Goal: Information Seeking & Learning: Learn about a topic

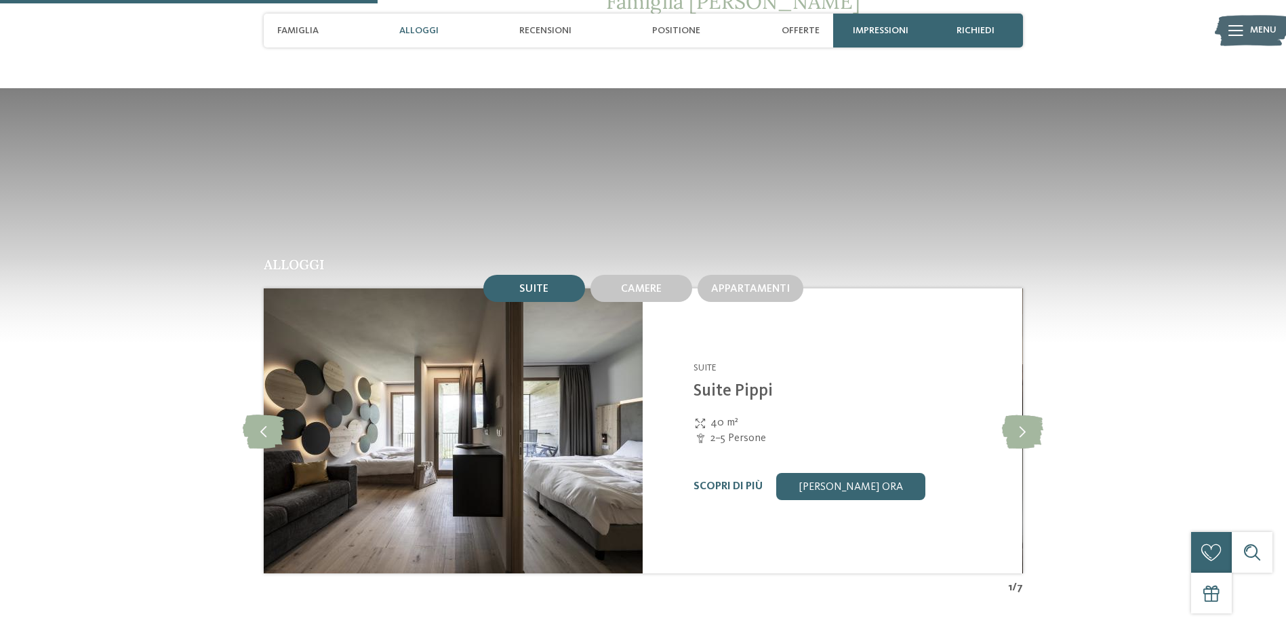
scroll to position [1424, 0]
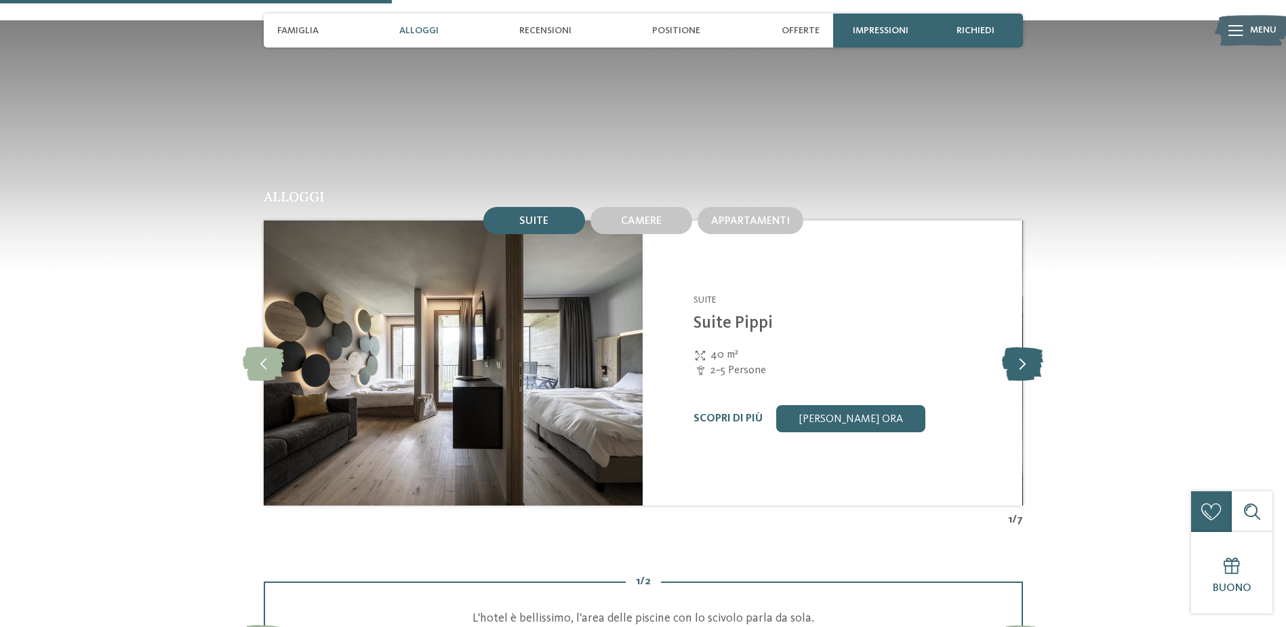
click at [1029, 364] on icon at bounding box center [1022, 363] width 41 height 34
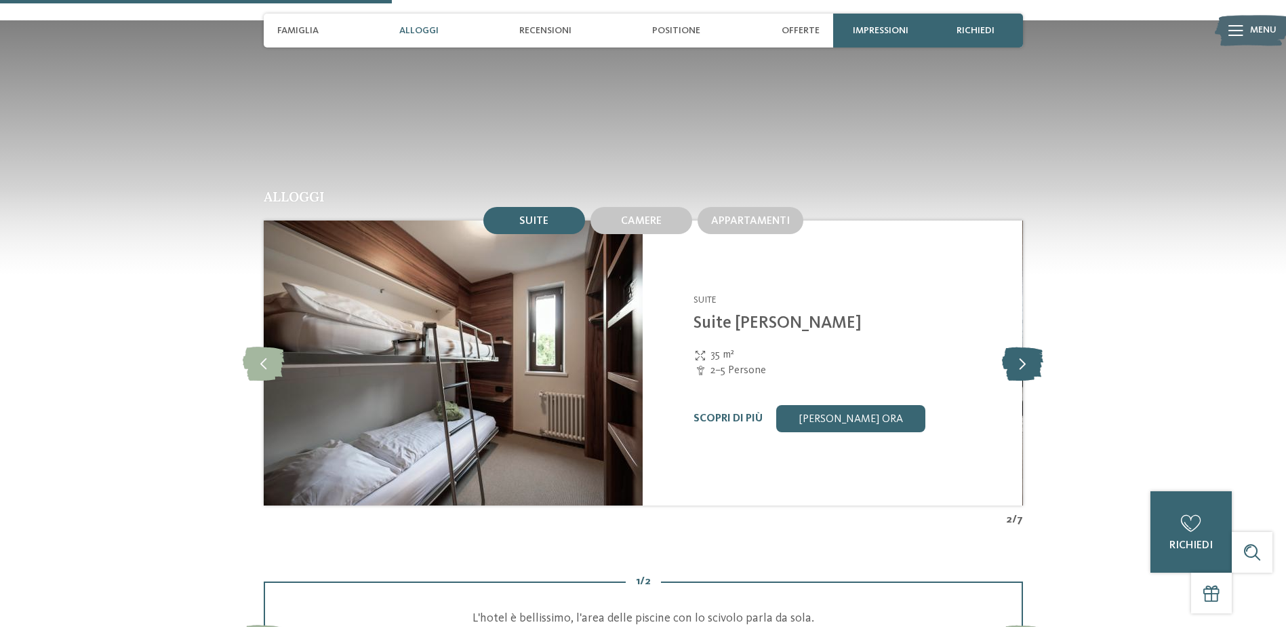
click at [1029, 364] on icon at bounding box center [1022, 363] width 41 height 34
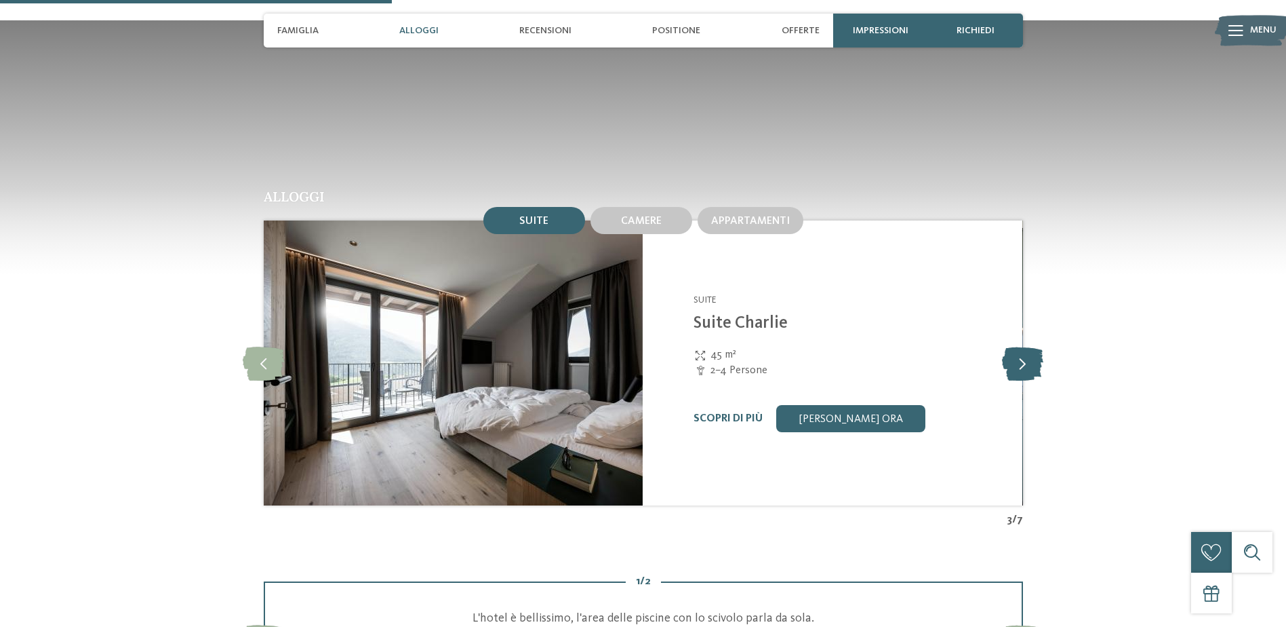
click at [1029, 364] on icon at bounding box center [1022, 363] width 41 height 34
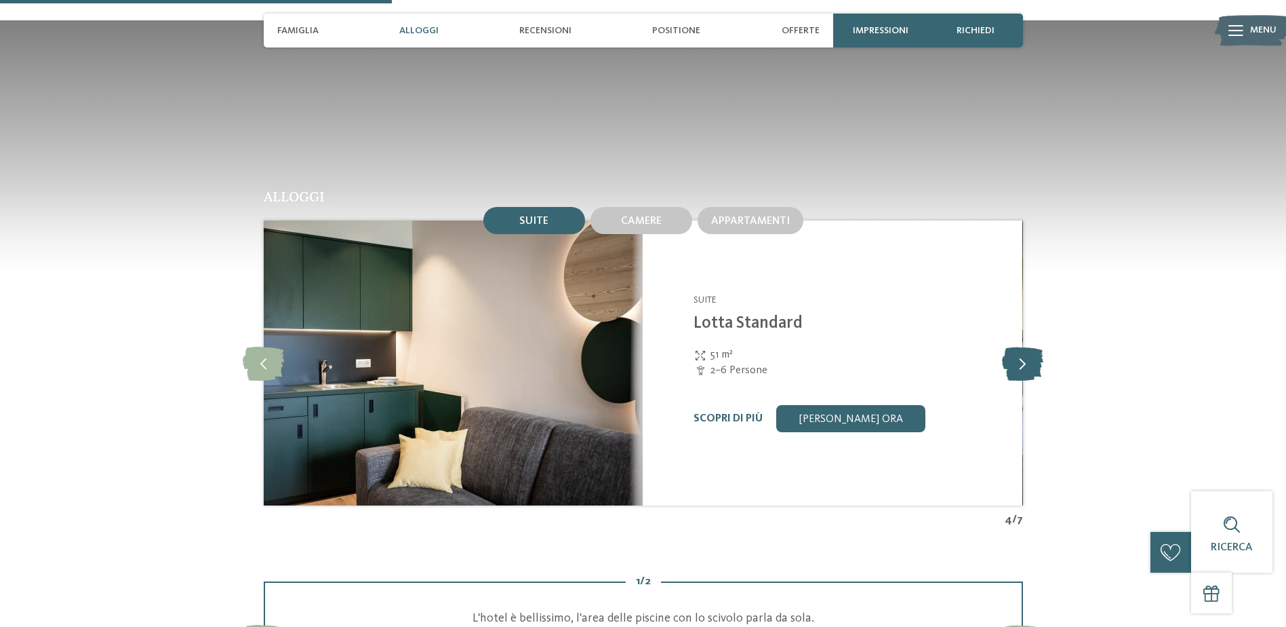
click at [1029, 364] on icon at bounding box center [1022, 363] width 41 height 34
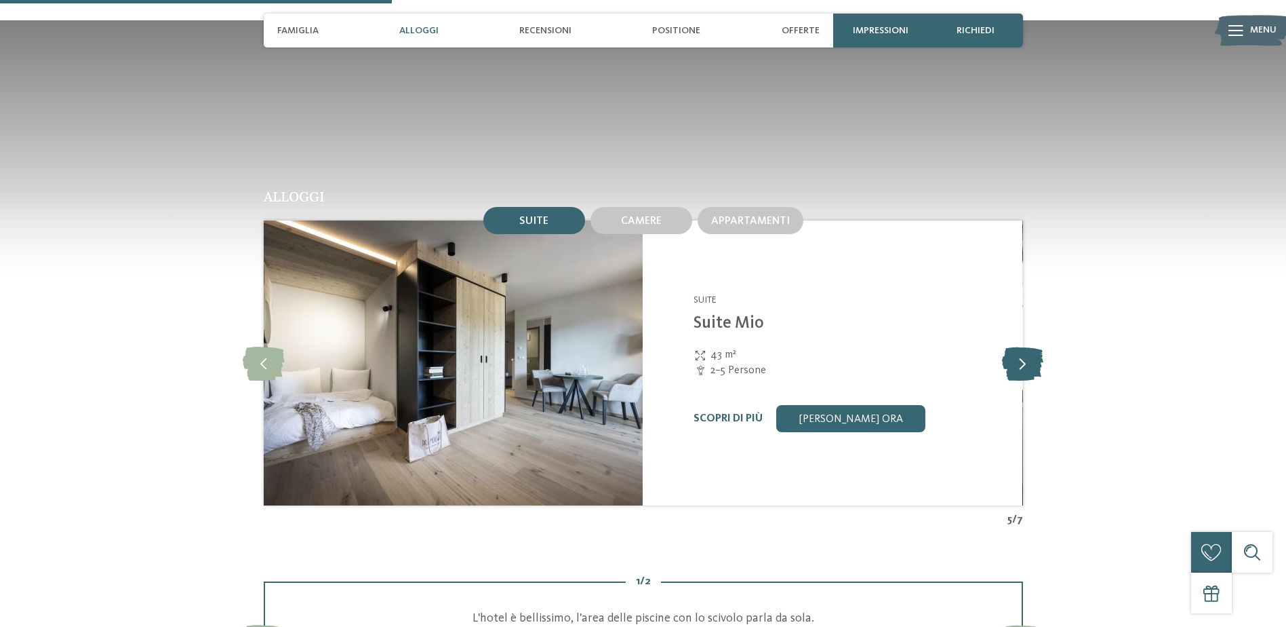
click at [1029, 364] on icon at bounding box center [1022, 363] width 41 height 34
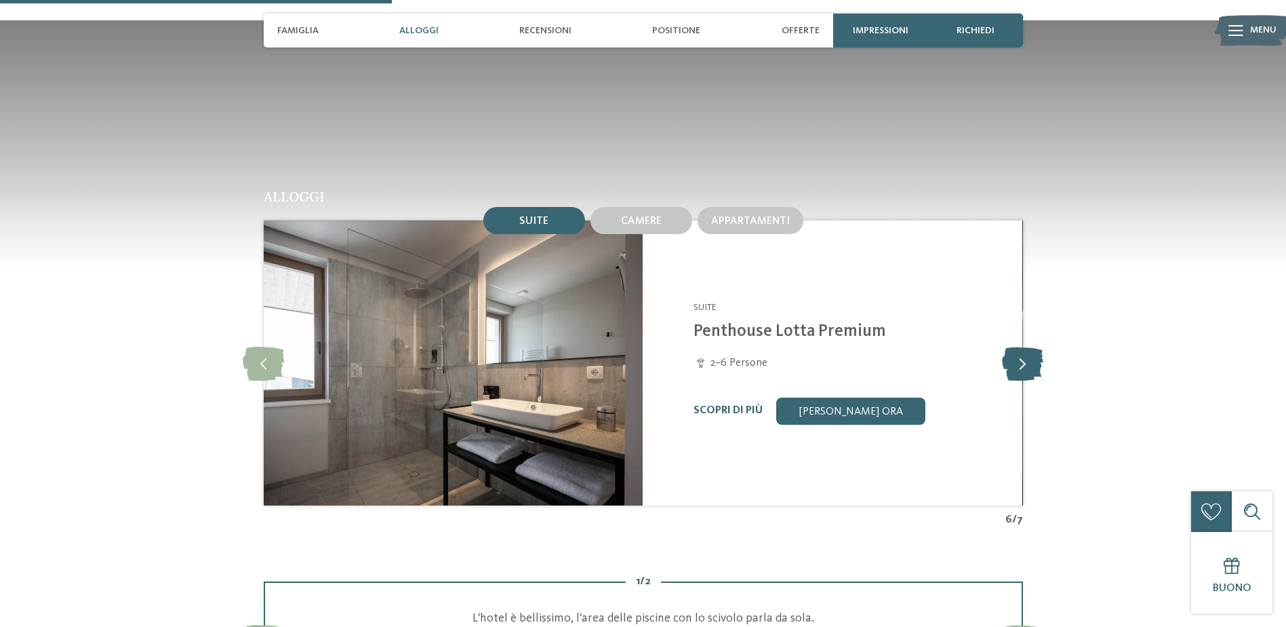
click at [1029, 364] on icon at bounding box center [1022, 363] width 41 height 34
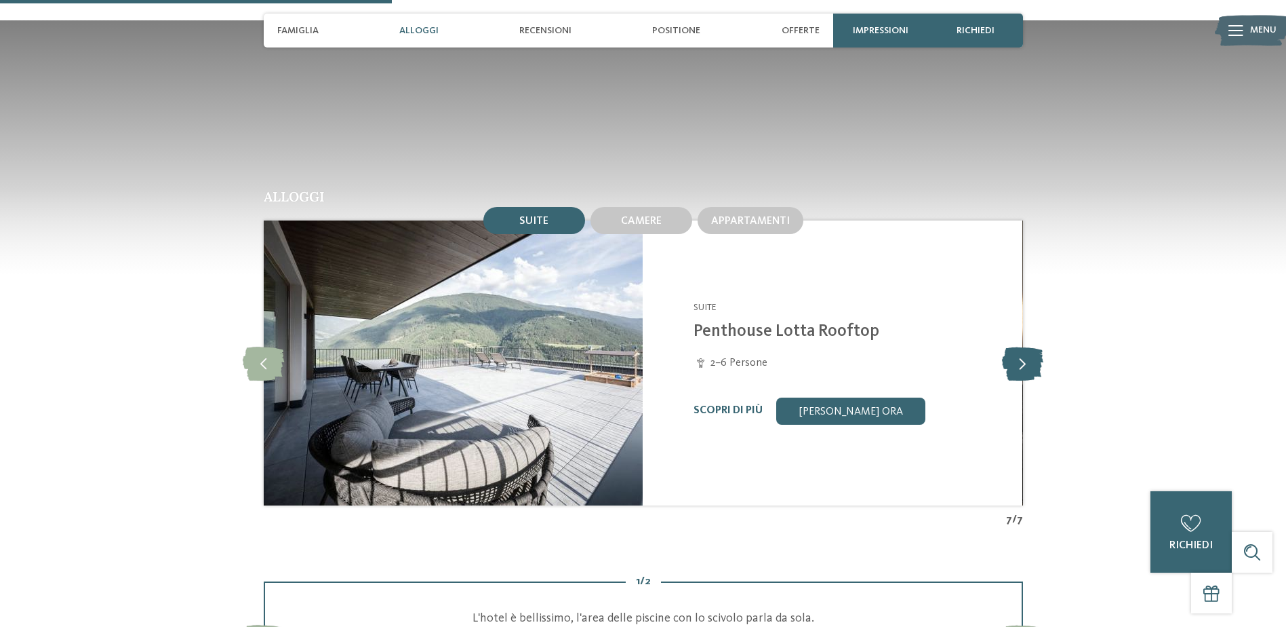
click at [1029, 364] on icon at bounding box center [1022, 363] width 41 height 34
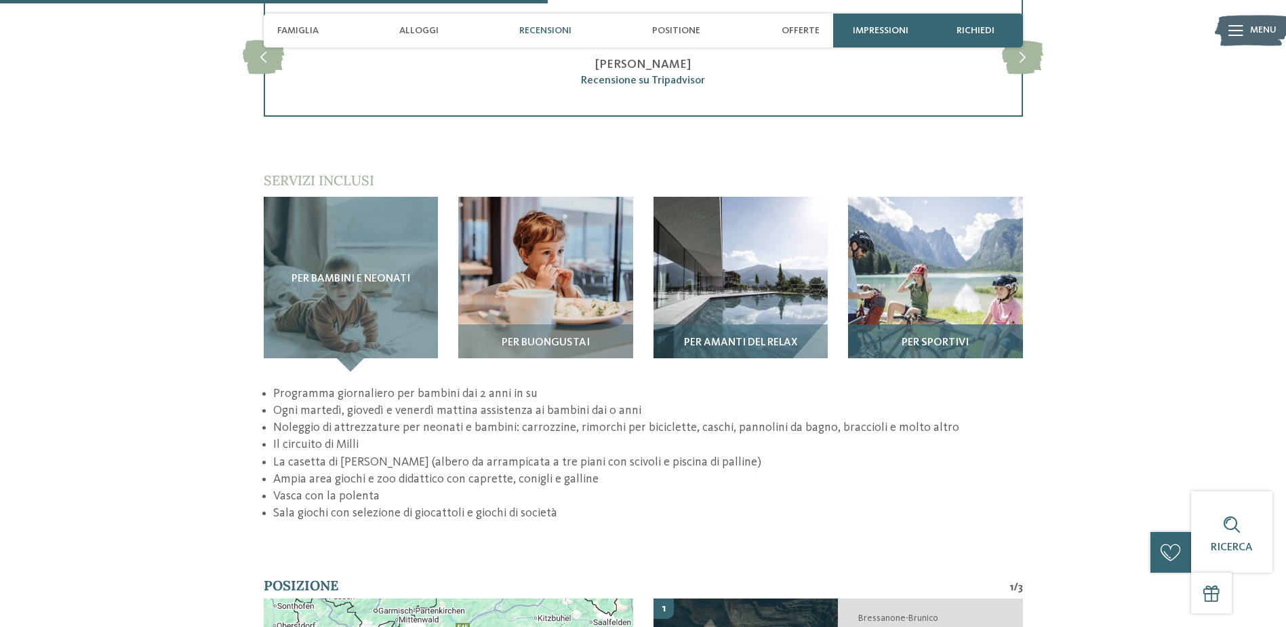
scroll to position [2034, 0]
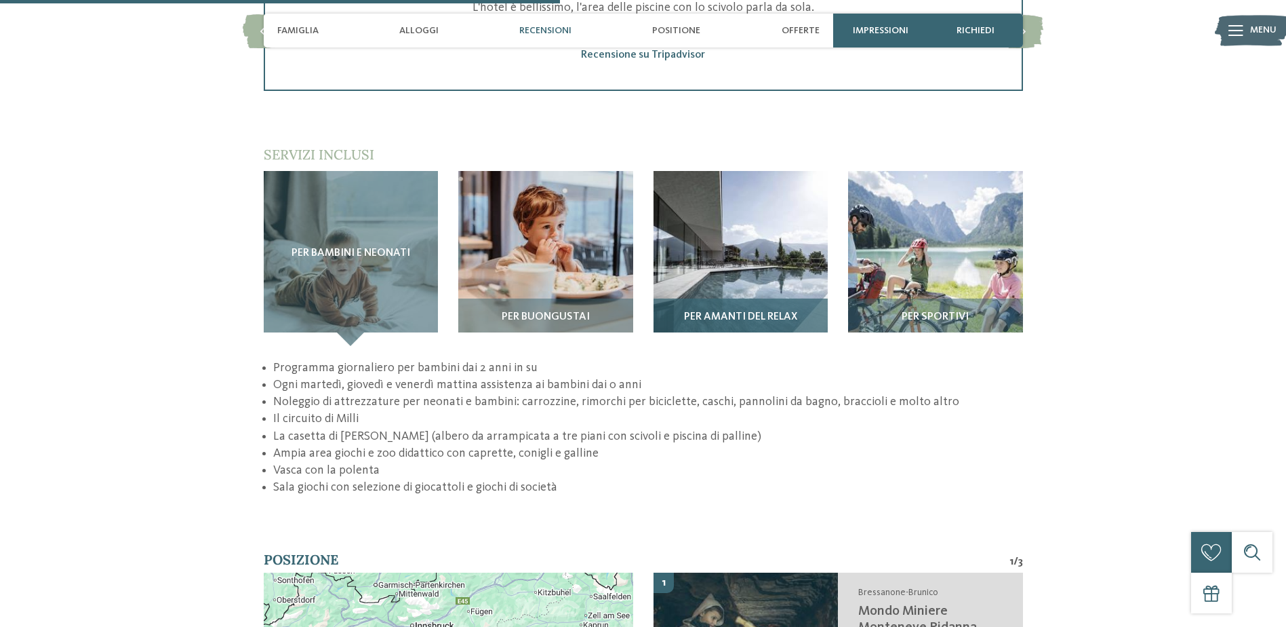
click at [781, 255] on img at bounding box center [741, 258] width 175 height 175
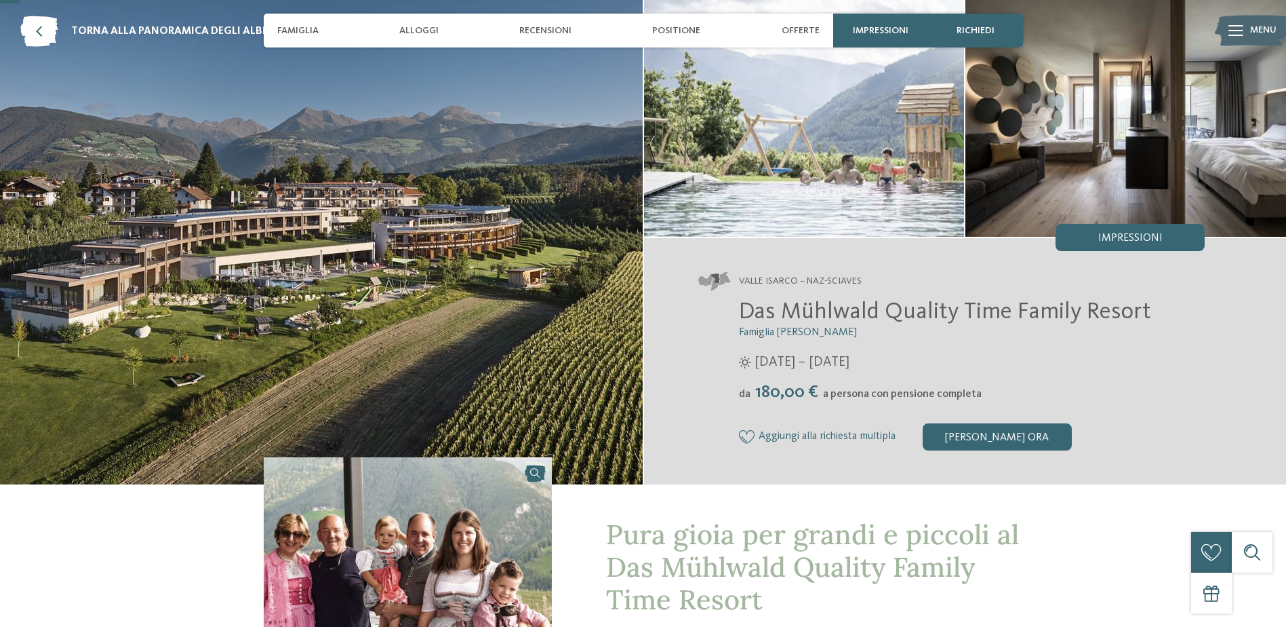
scroll to position [0, 0]
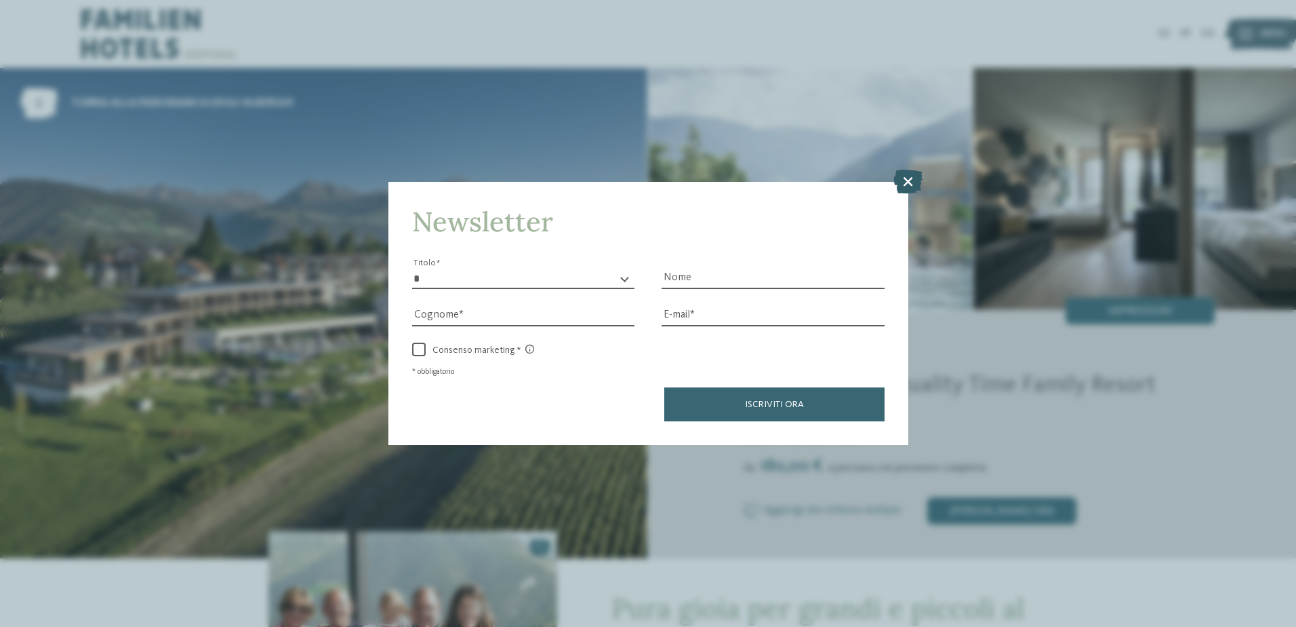
click at [905, 183] on icon at bounding box center [908, 181] width 29 height 24
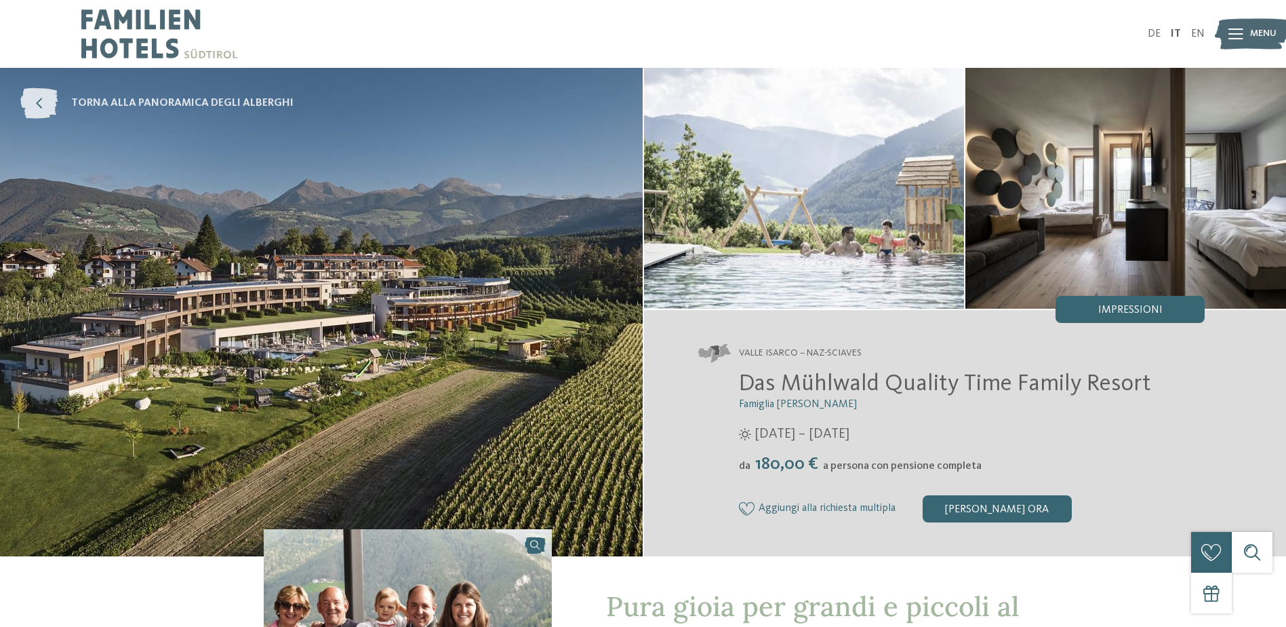
click at [50, 104] on icon at bounding box center [38, 103] width 37 height 31
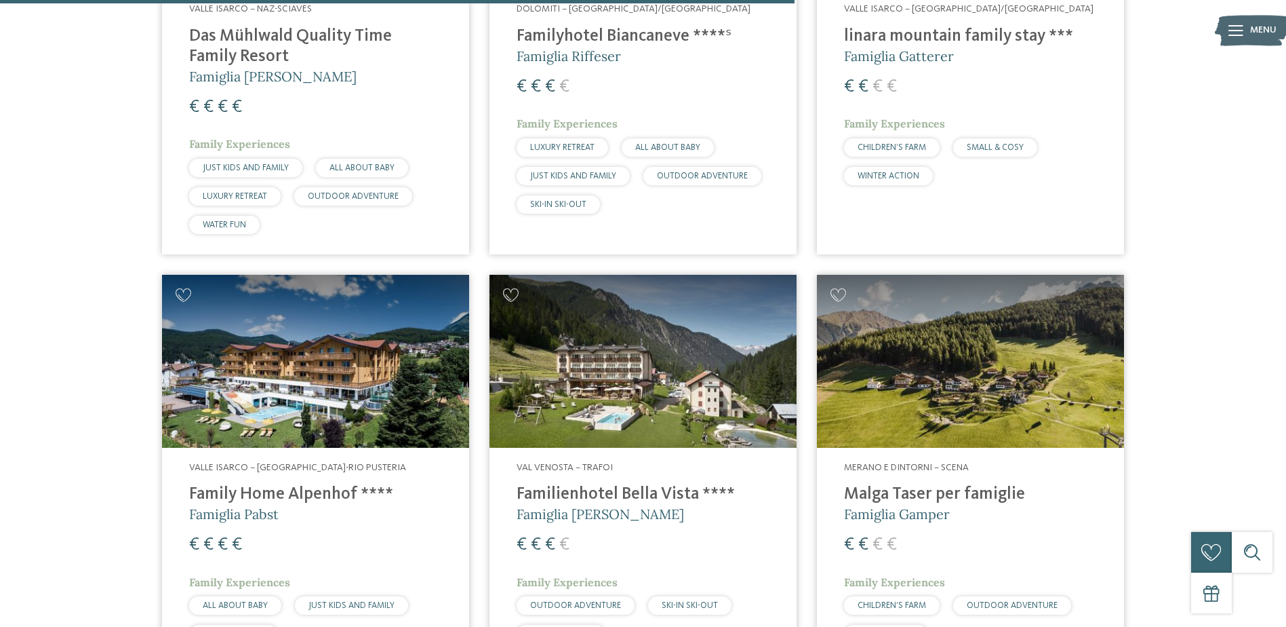
scroll to position [2848, 0]
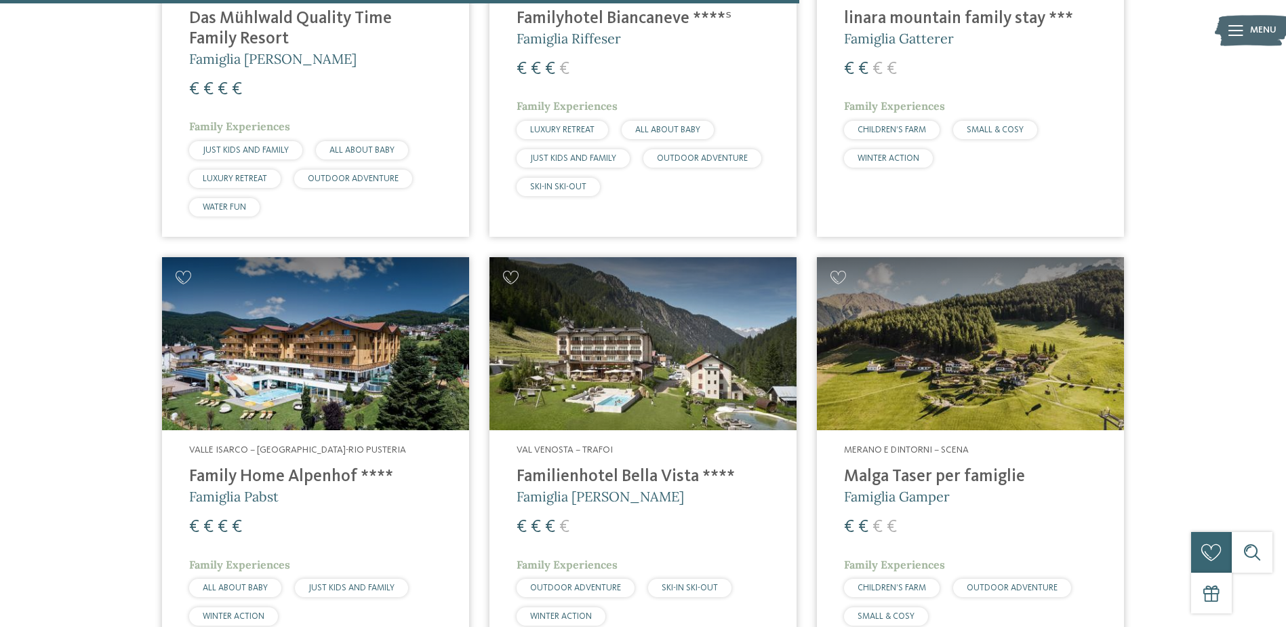
click at [351, 366] on img at bounding box center [315, 343] width 307 height 173
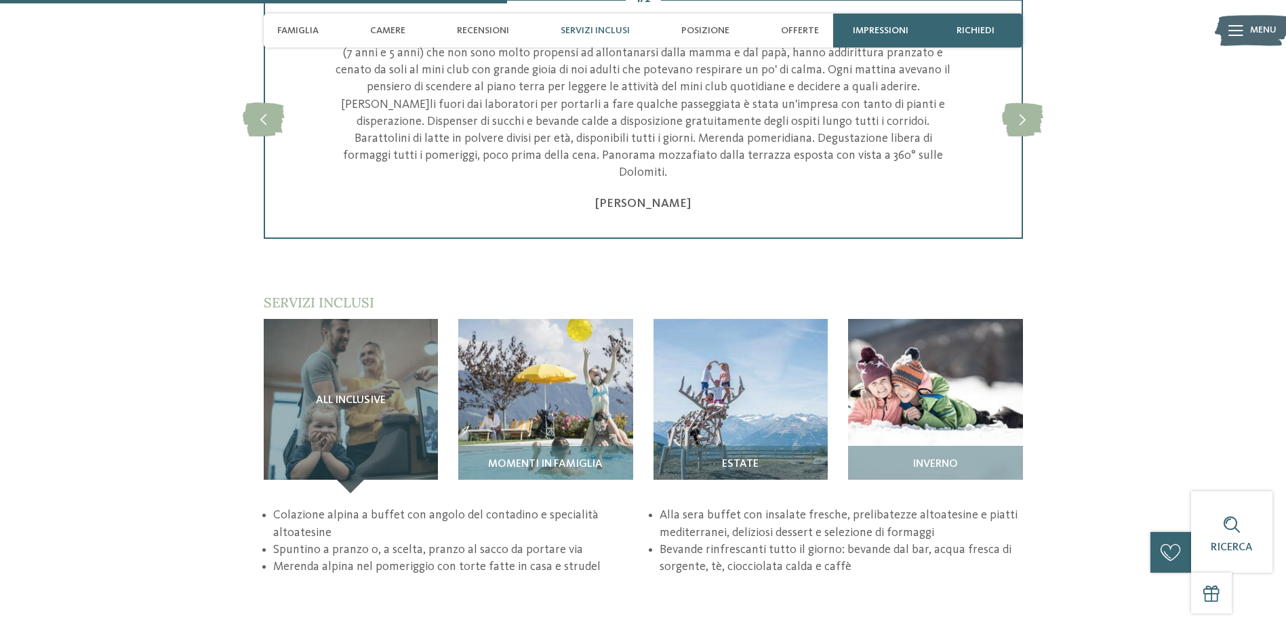
scroll to position [1899, 0]
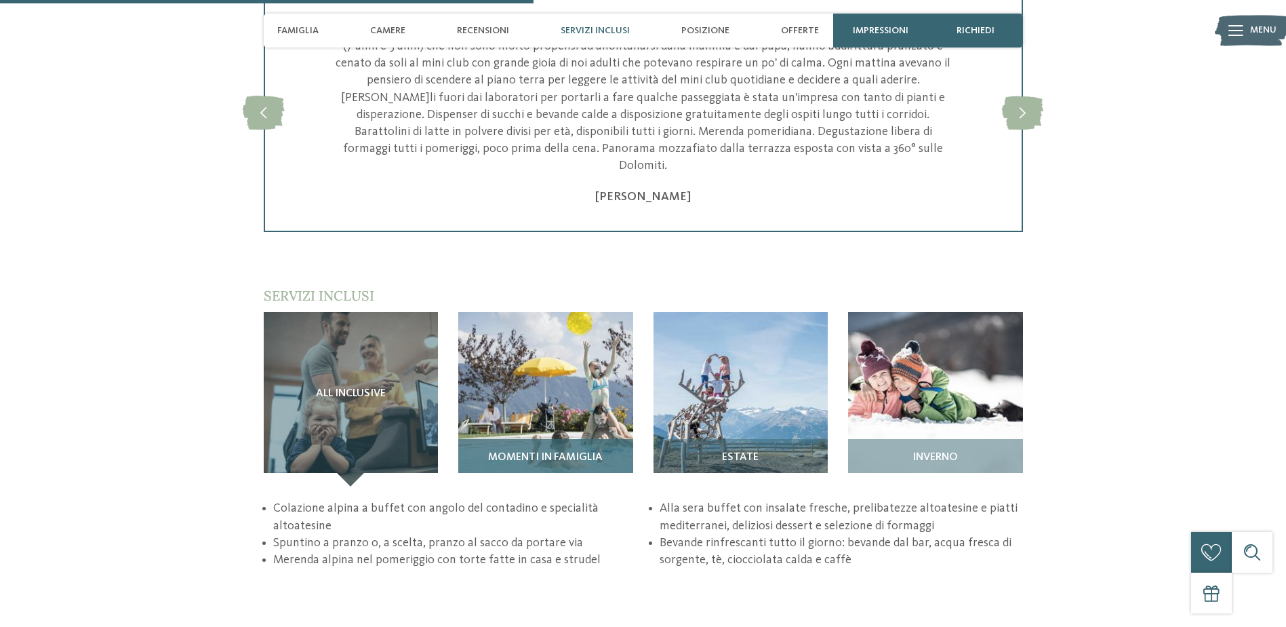
click at [538, 359] on img at bounding box center [545, 399] width 175 height 175
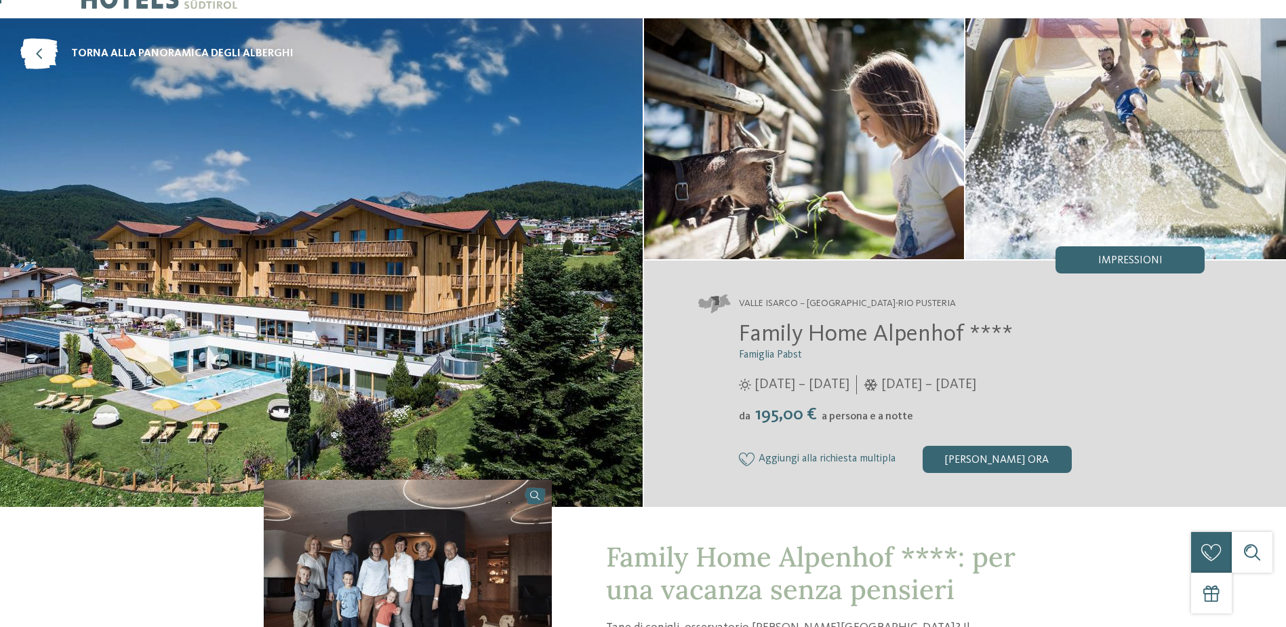
scroll to position [0, 0]
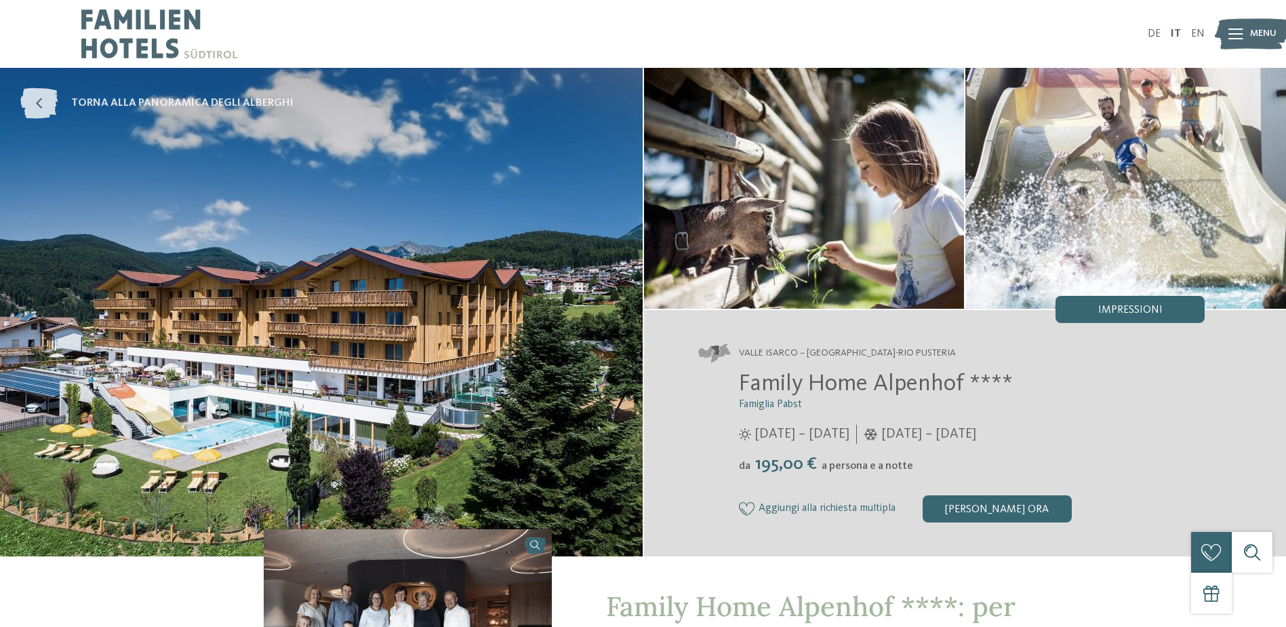
click at [40, 99] on icon at bounding box center [38, 103] width 37 height 31
